Goal: Information Seeking & Learning: Check status

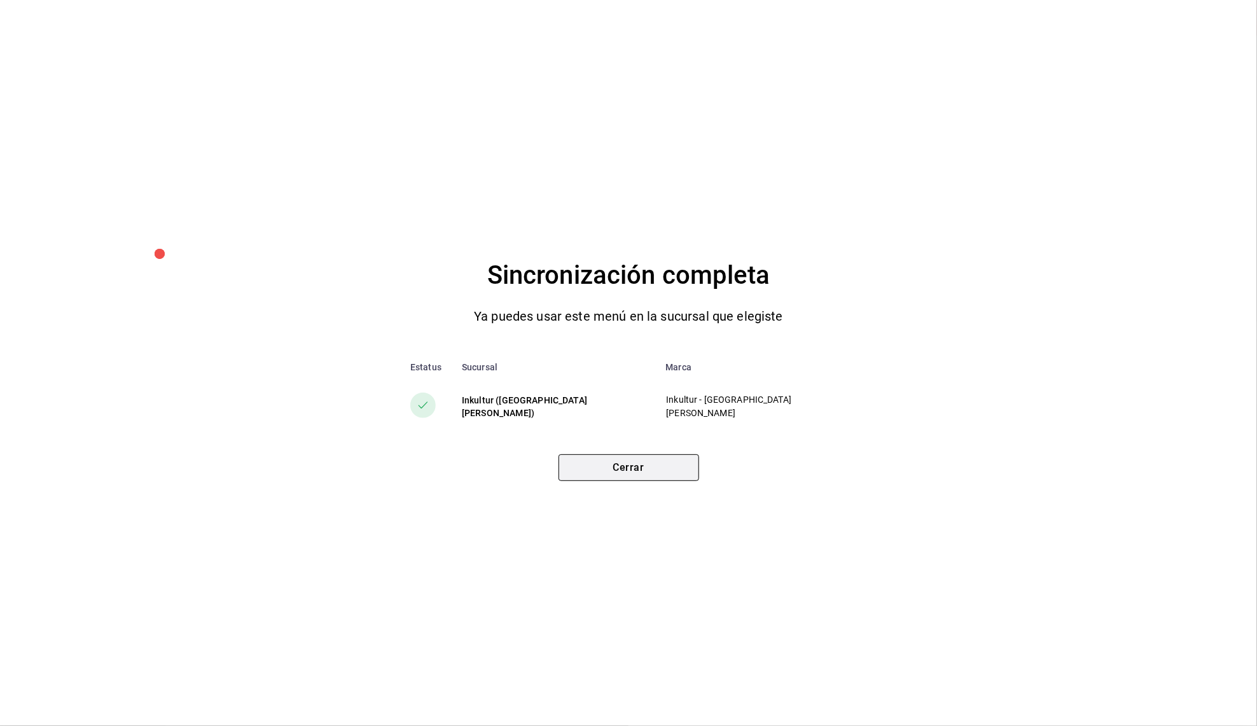
click at [661, 472] on button "Cerrar" at bounding box center [628, 467] width 141 height 27
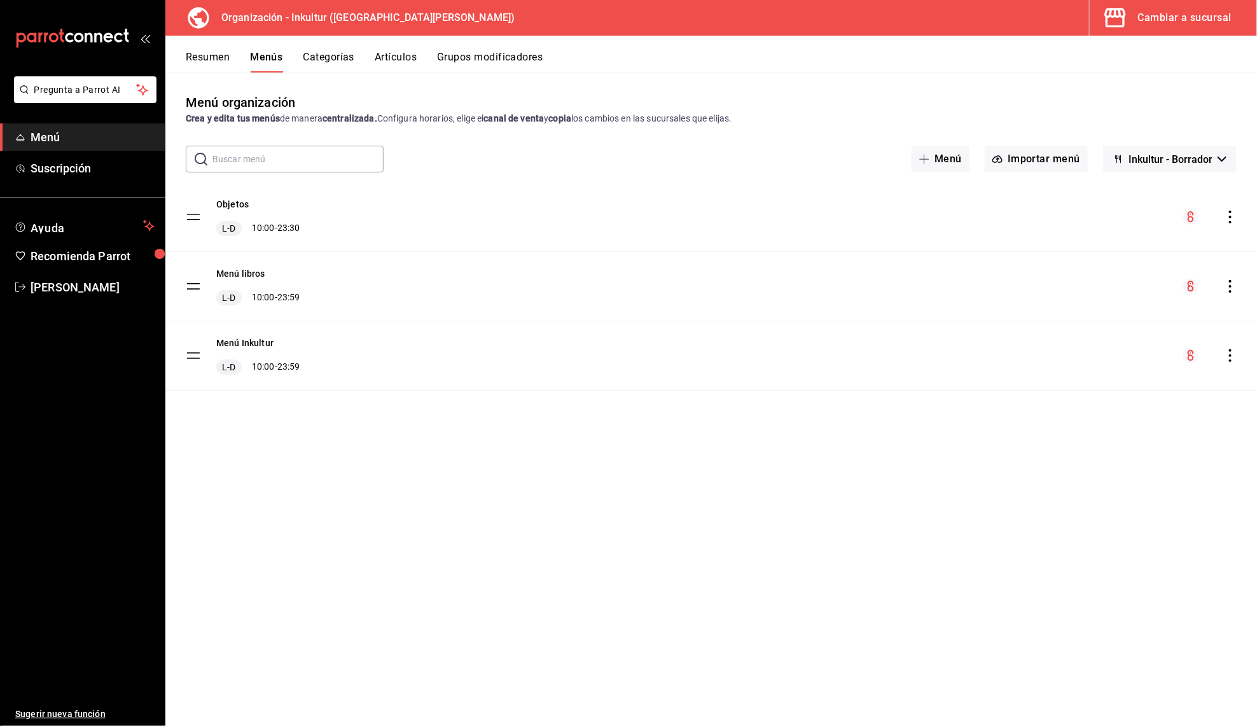
click at [66, 135] on span "Menú" at bounding box center [93, 136] width 124 height 17
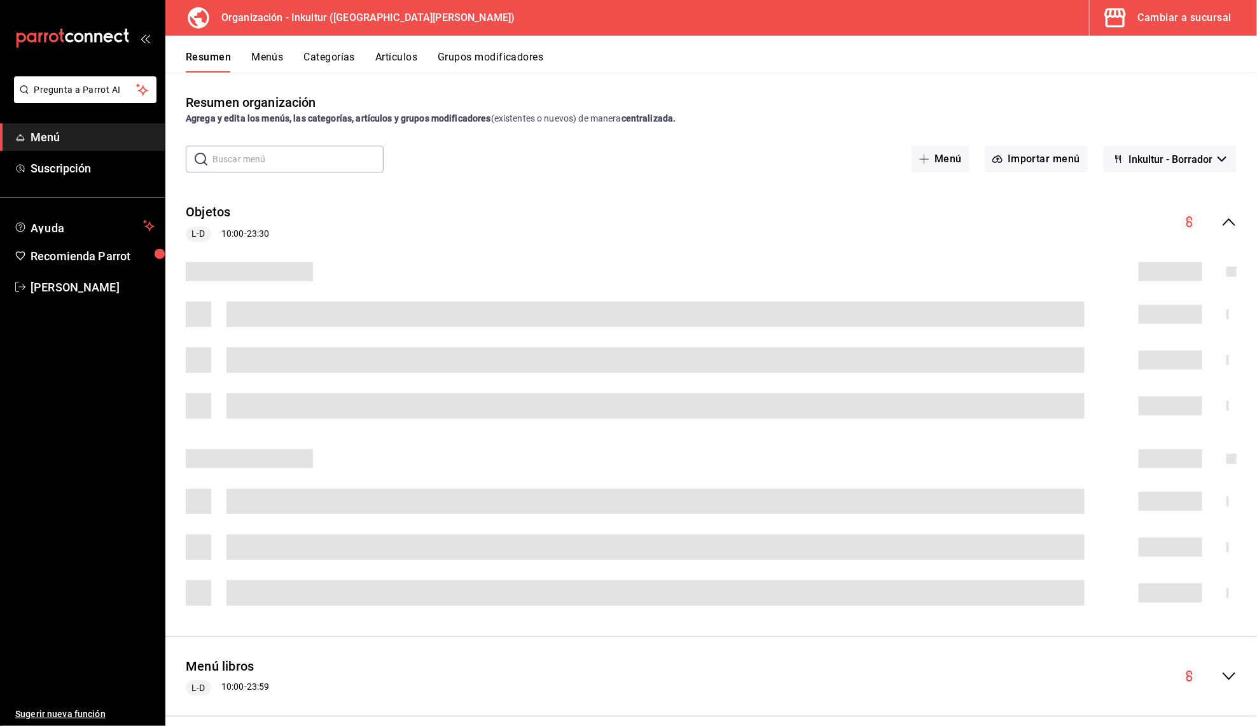
click at [1138, 19] on div "Cambiar a sucursal" at bounding box center [1184, 18] width 93 height 18
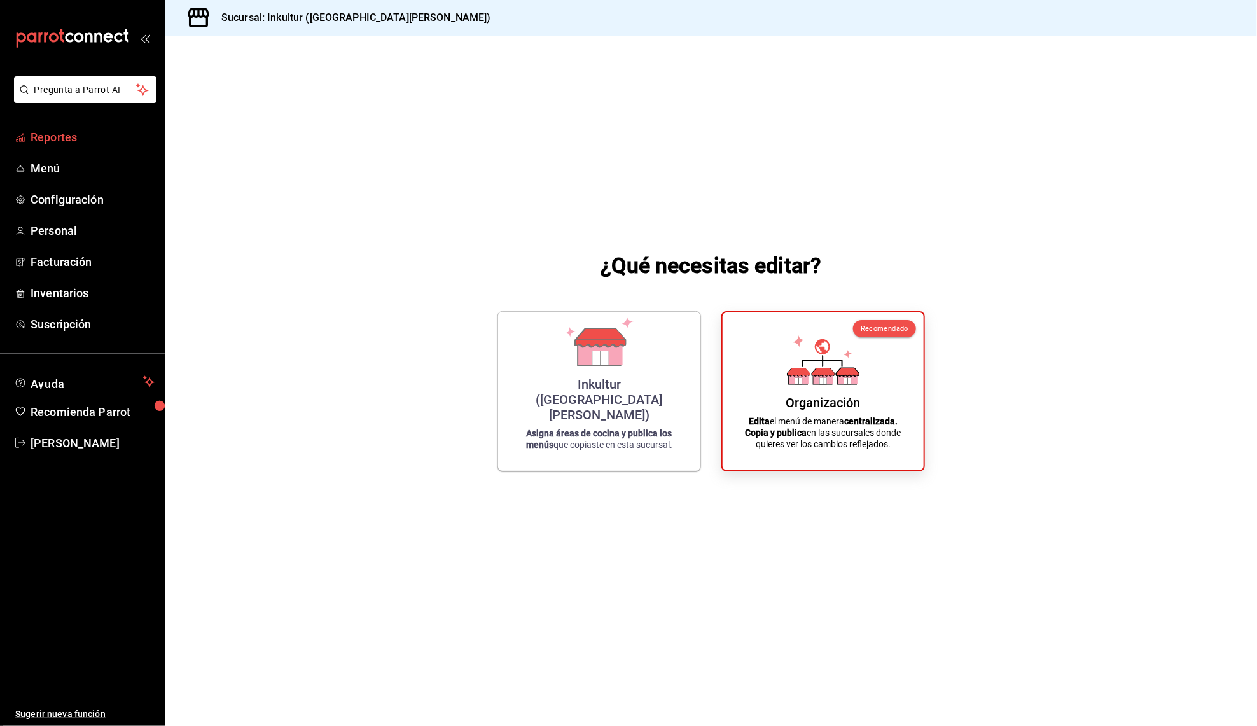
click at [49, 134] on span "Reportes" at bounding box center [93, 136] width 124 height 17
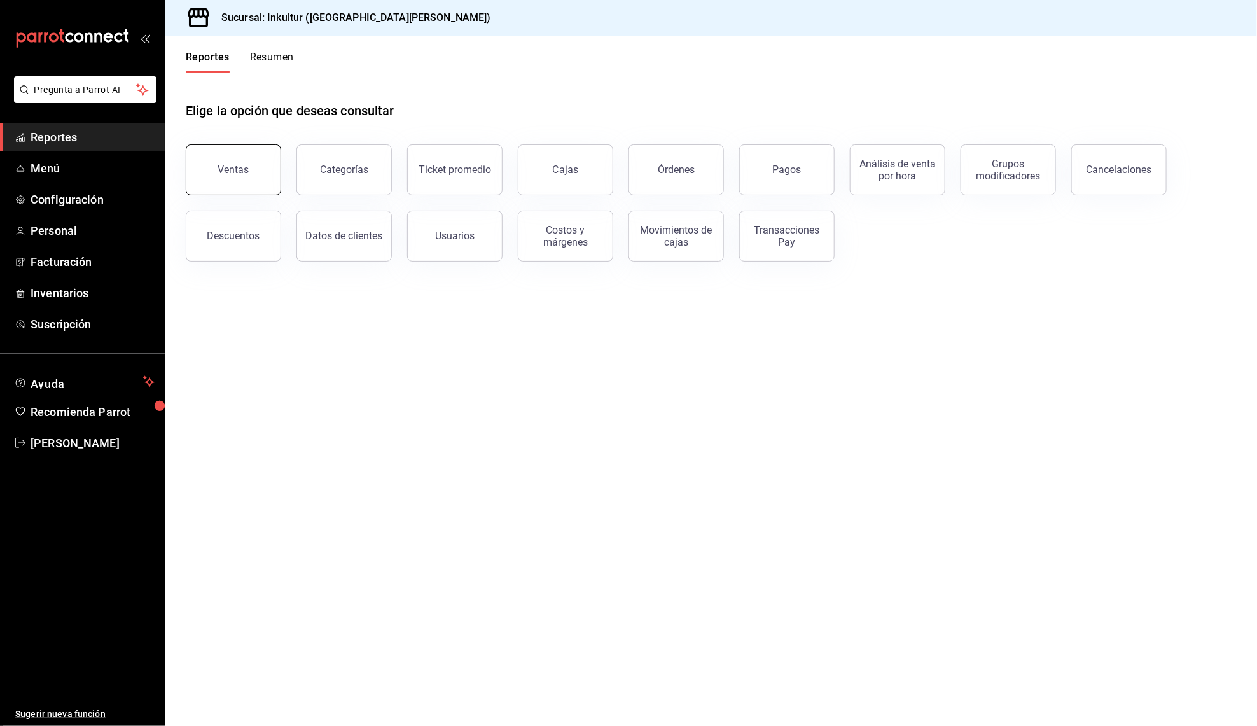
click at [251, 162] on button "Ventas" at bounding box center [233, 169] width 95 height 51
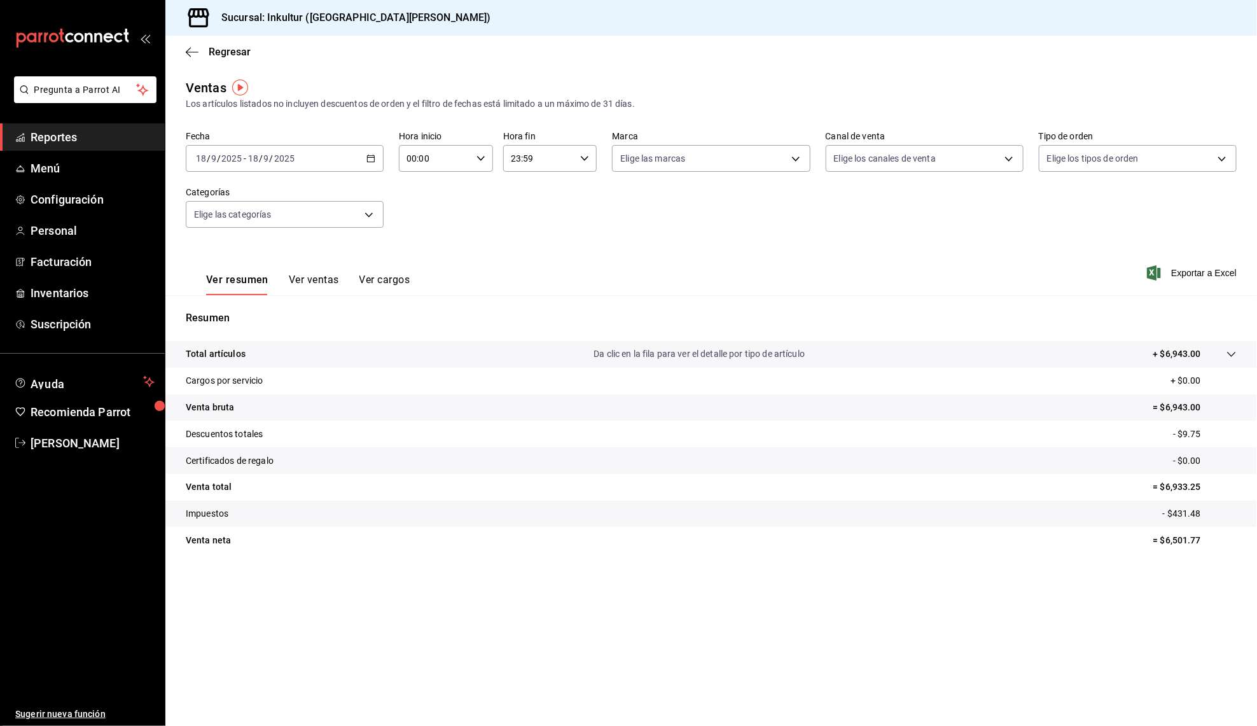
click at [294, 282] on button "Ver ventas" at bounding box center [314, 284] width 50 height 22
